Goal: Information Seeking & Learning: Check status

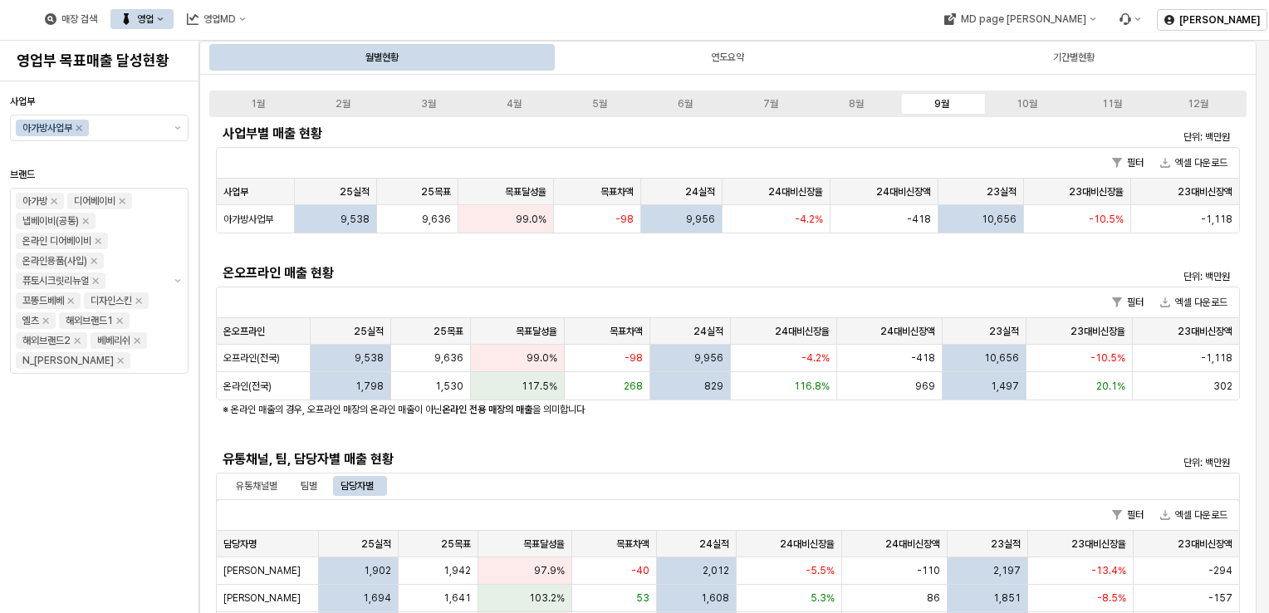
scroll to position [332, 0]
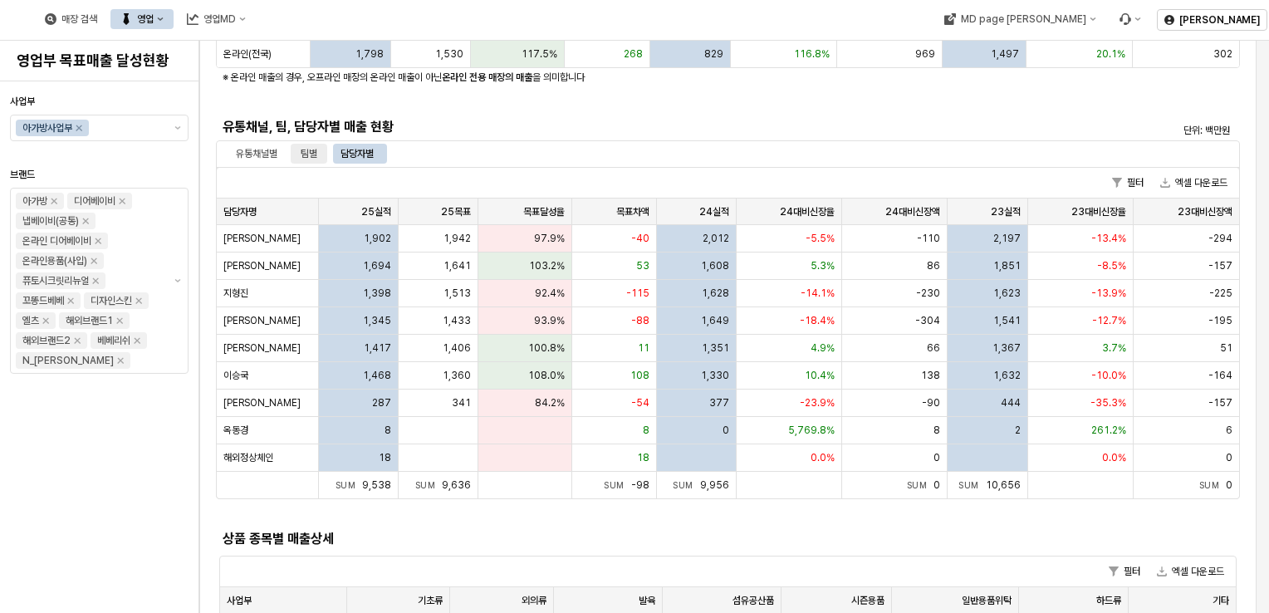
click at [309, 157] on div "팀별" at bounding box center [309, 154] width 17 height 20
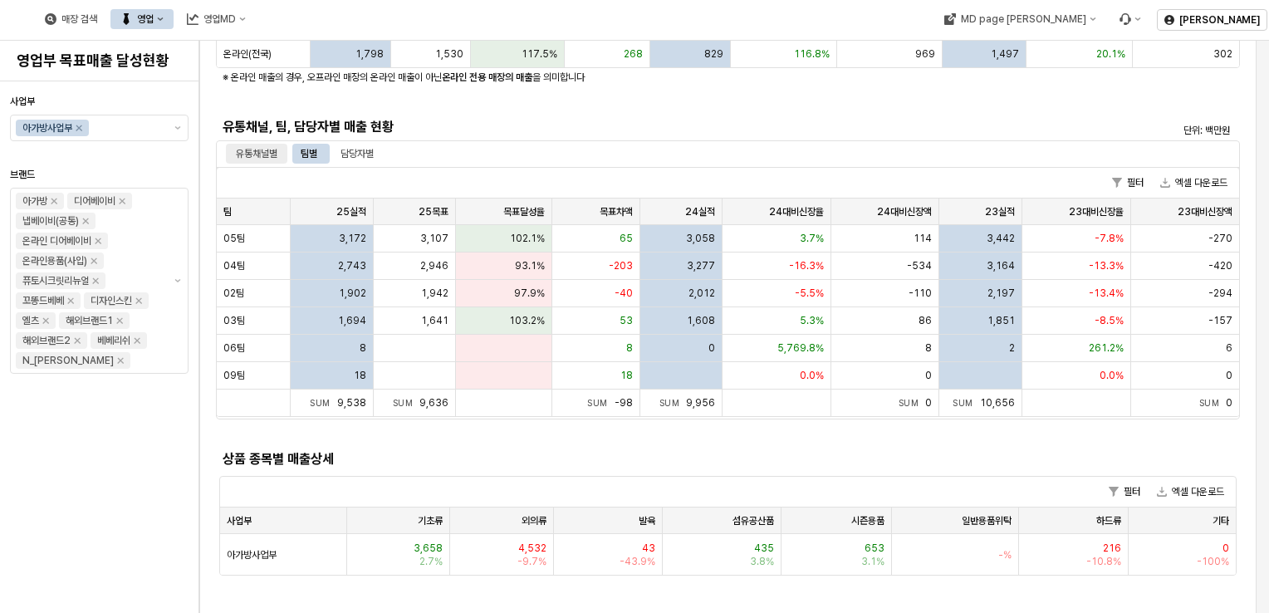
click at [247, 154] on div "유통채널별" at bounding box center [257, 154] width 42 height 20
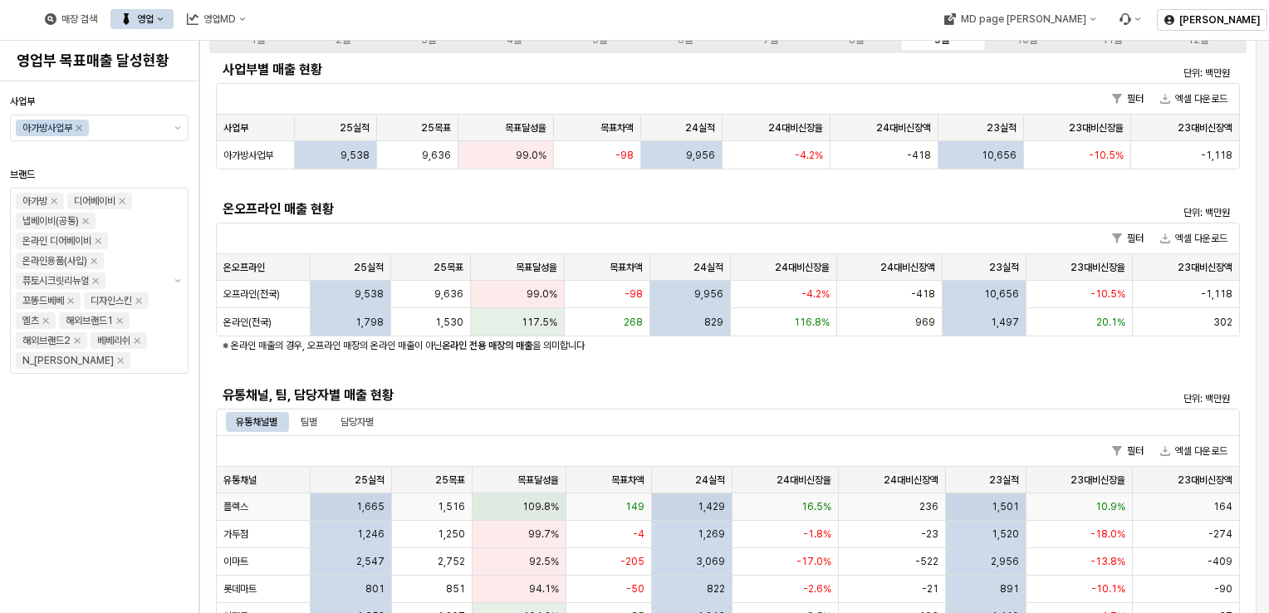
scroll to position [0, 0]
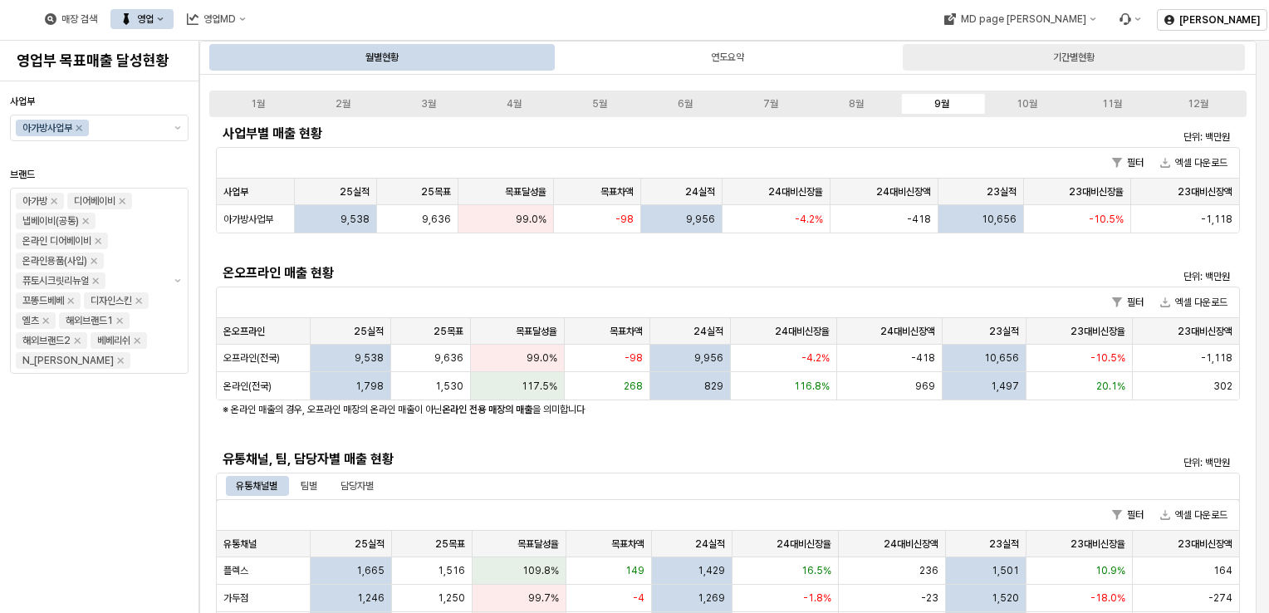
click at [1106, 45] on div "기간별현황" at bounding box center [1074, 57] width 342 height 27
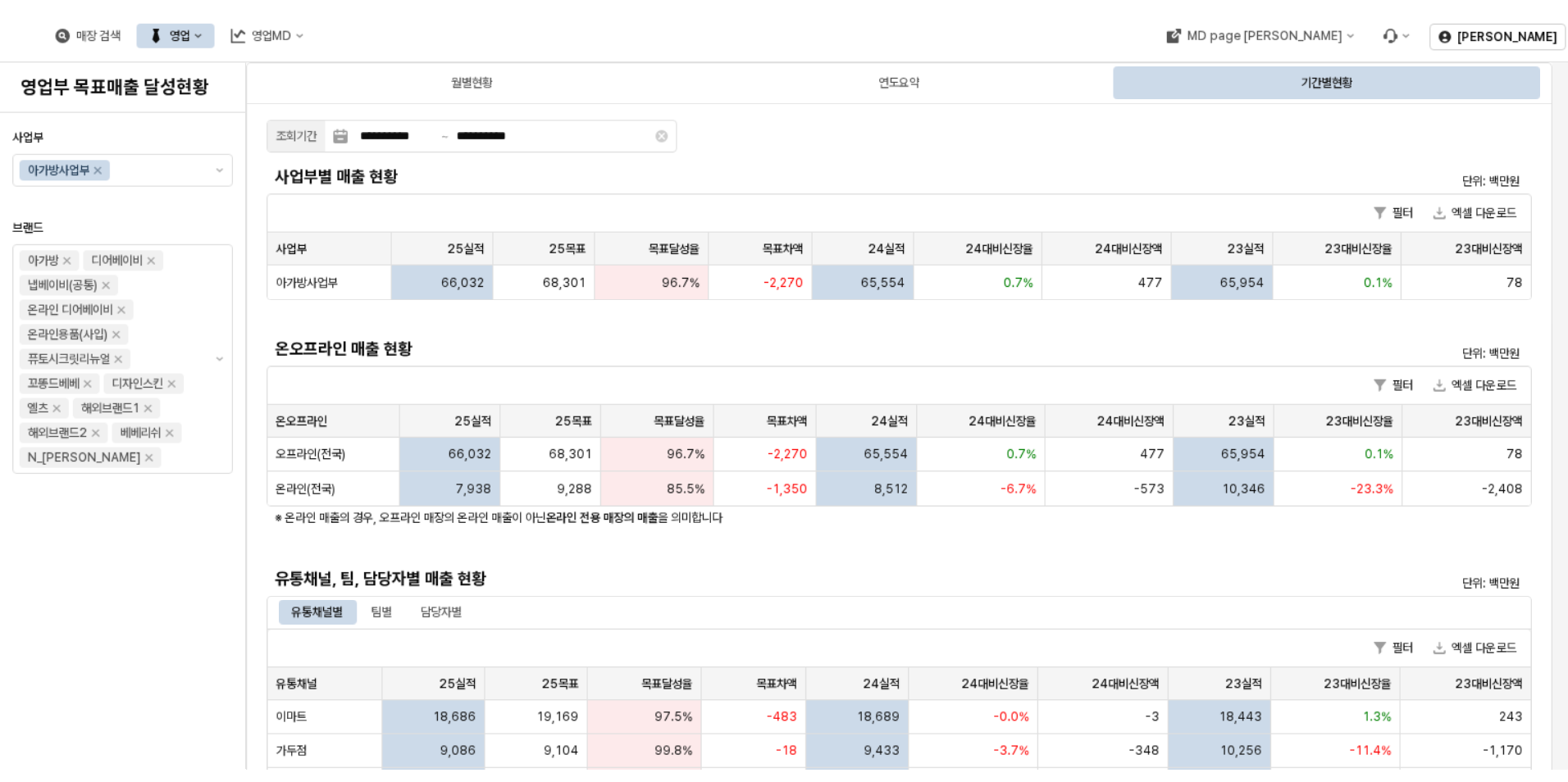
scroll to position [328, 0]
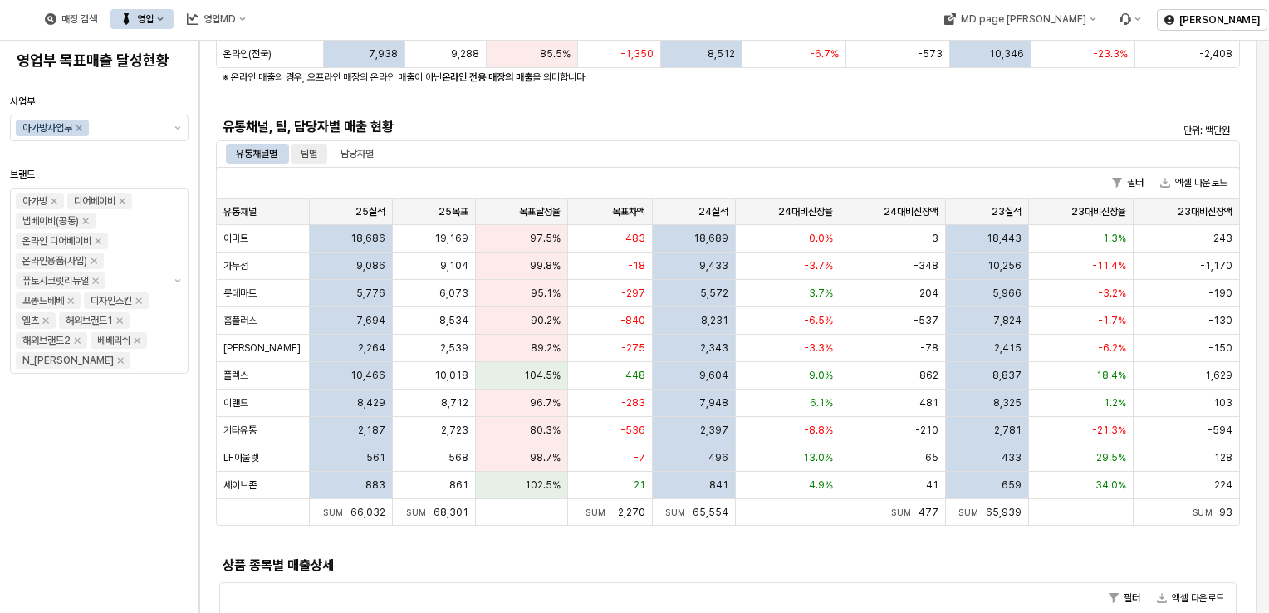
click at [310, 158] on div "팀별" at bounding box center [309, 154] width 17 height 20
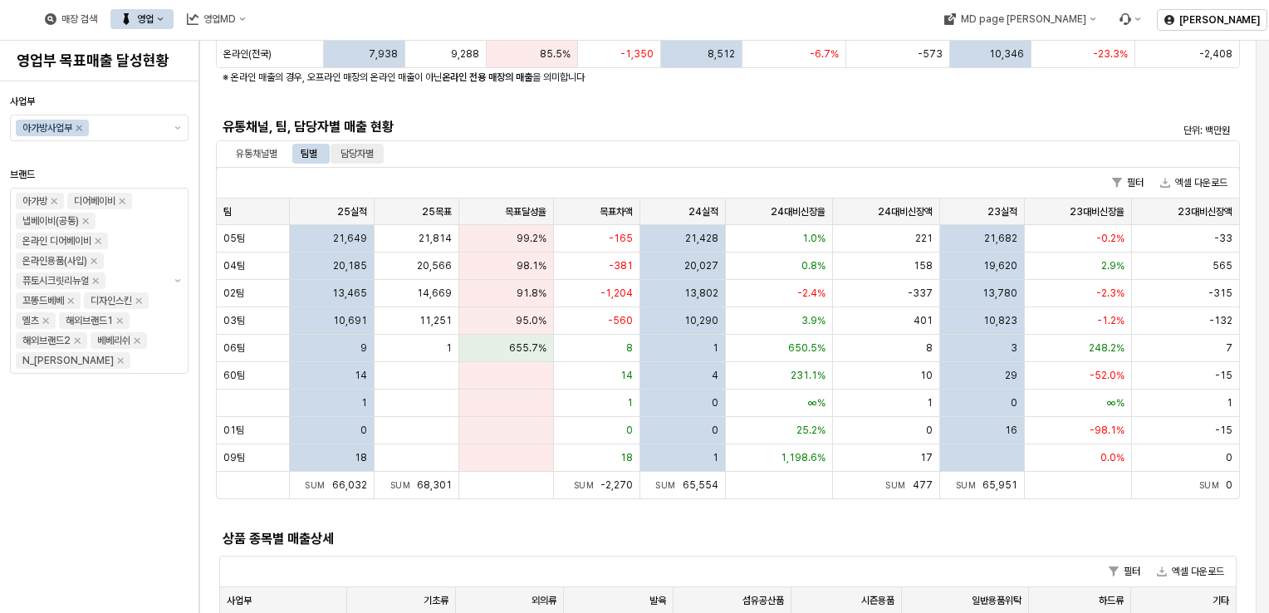
click at [357, 147] on div "담당자별" at bounding box center [357, 154] width 33 height 20
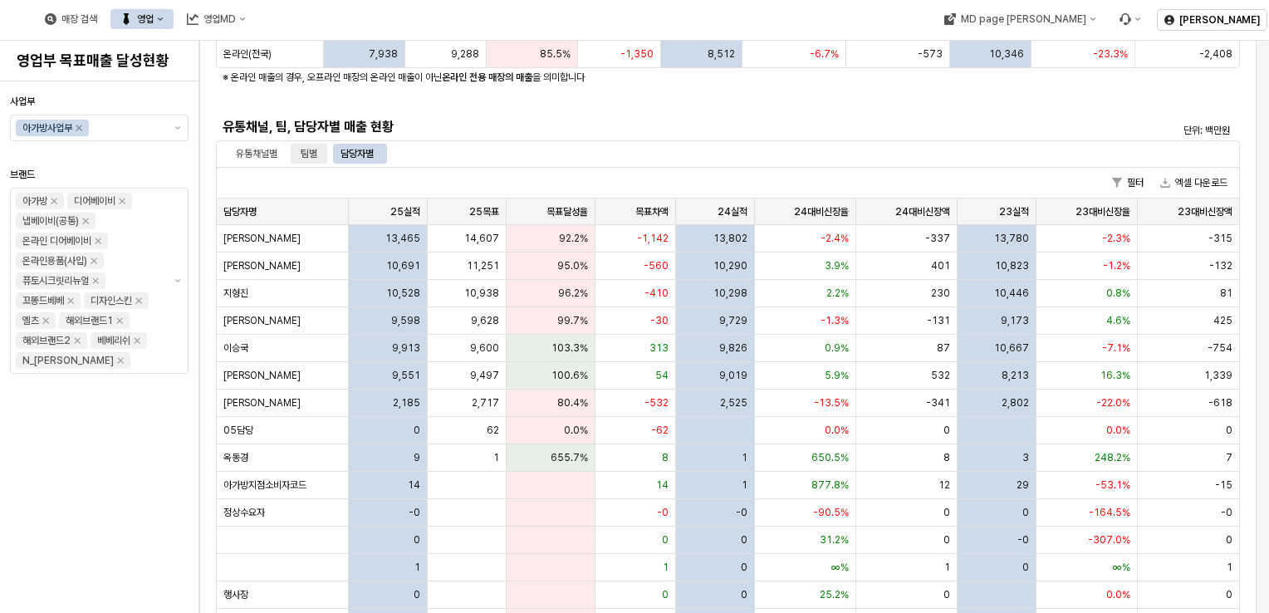
click at [295, 155] on div "팀별" at bounding box center [309, 154] width 37 height 20
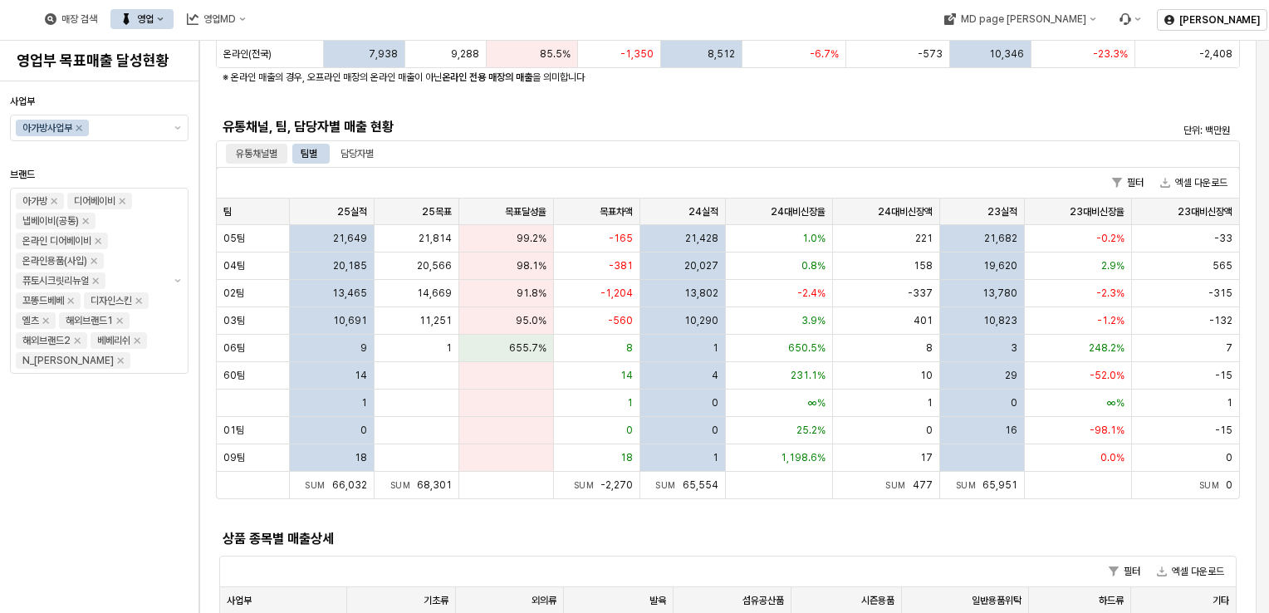
click at [276, 153] on div "유통채널별" at bounding box center [257, 154] width 42 height 20
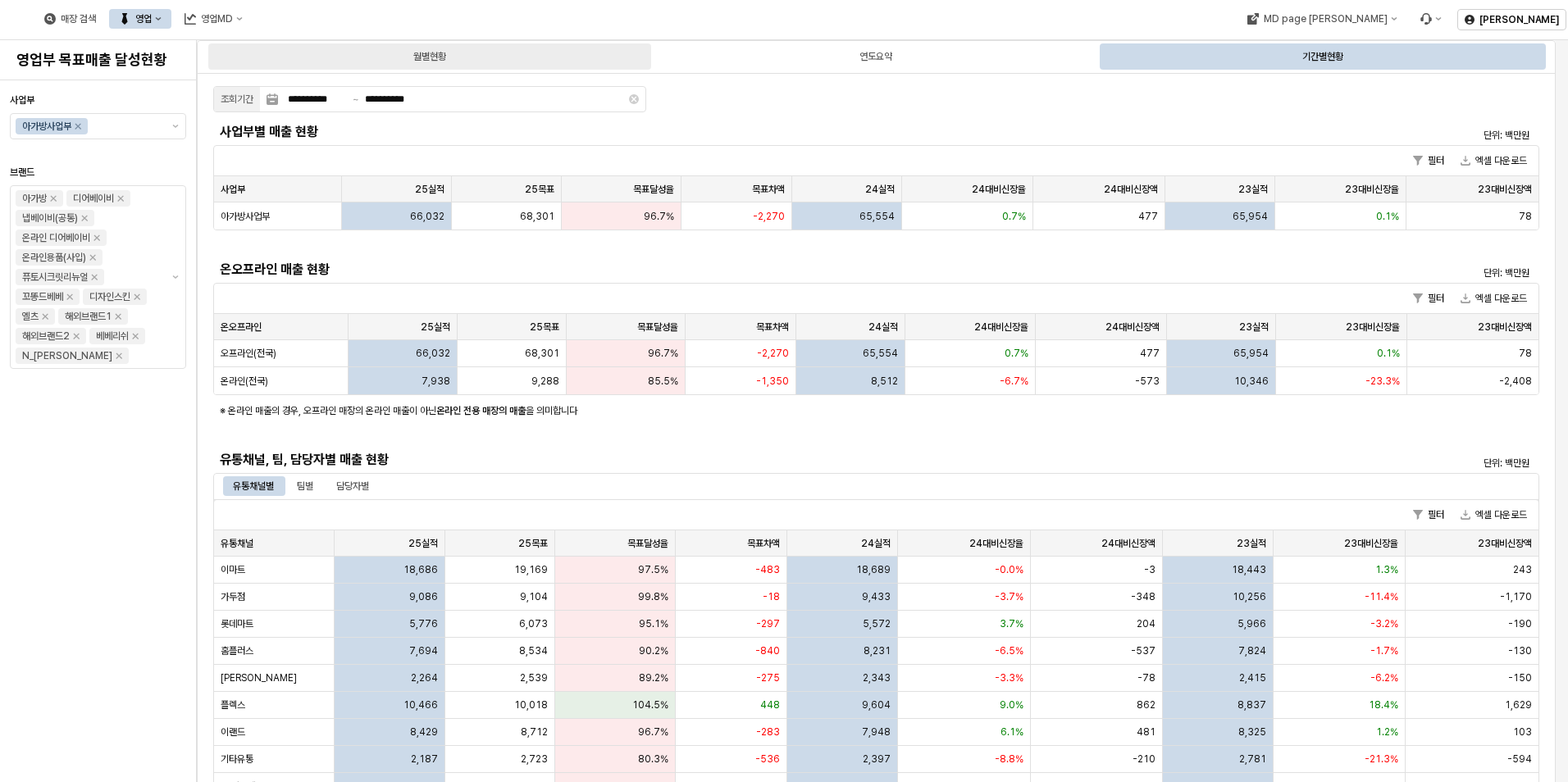
click at [499, 55] on div "월별현황" at bounding box center [430, 56] width 443 height 27
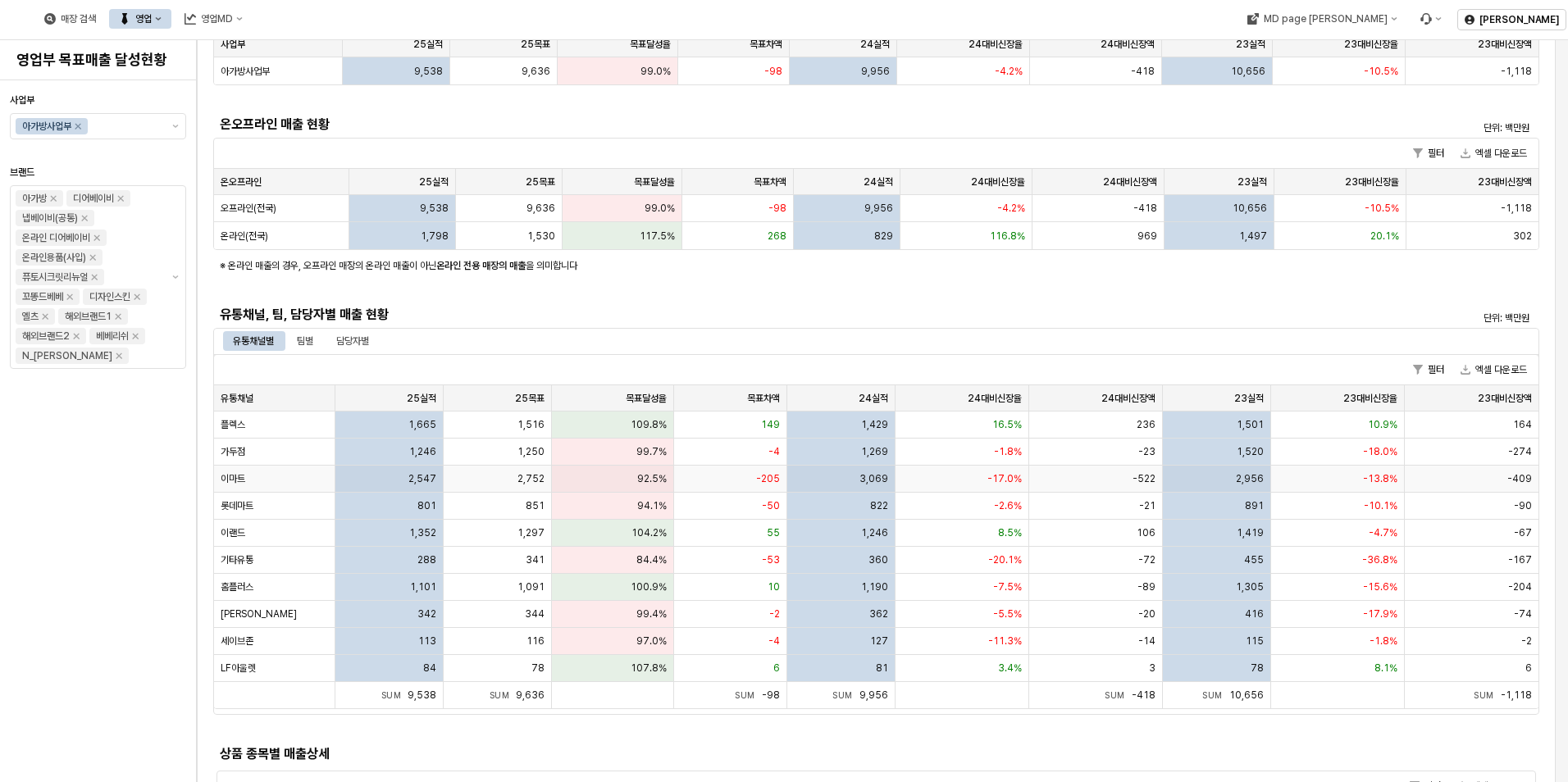
scroll to position [328, 0]
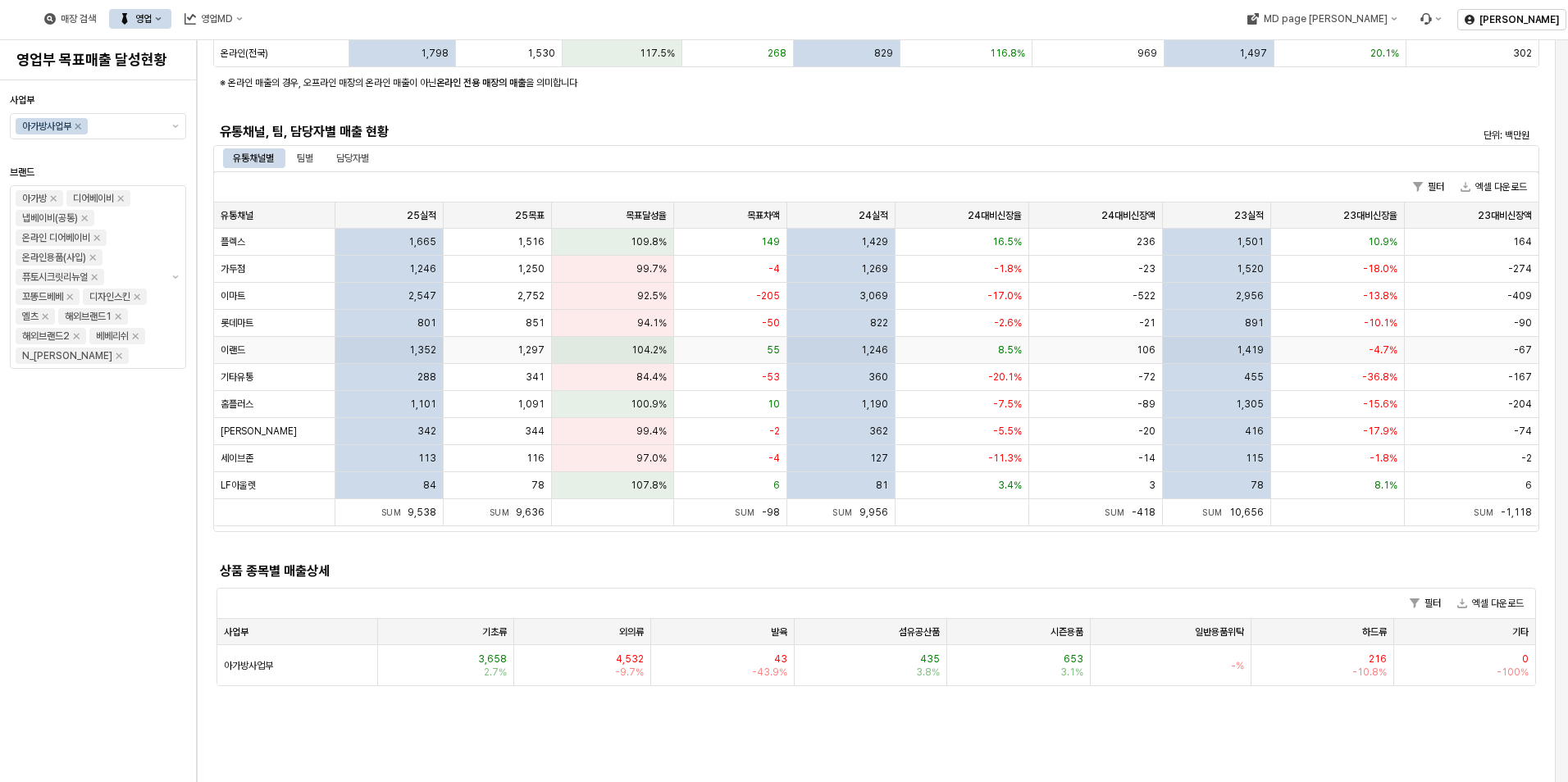
click at [317, 342] on div "이랜드" at bounding box center [274, 350] width 121 height 27
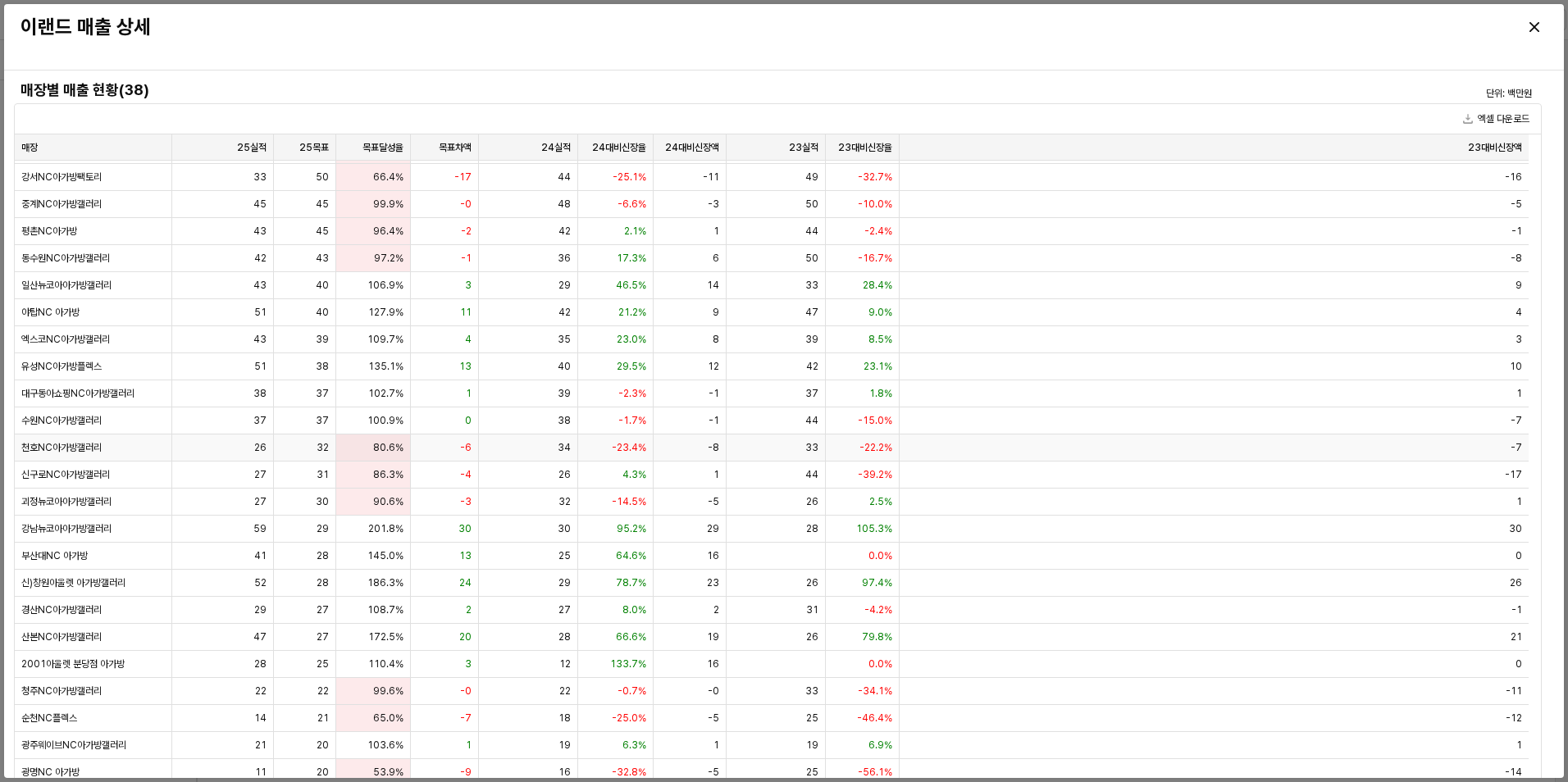
scroll to position [164, 0]
